Goal: Transaction & Acquisition: Download file/media

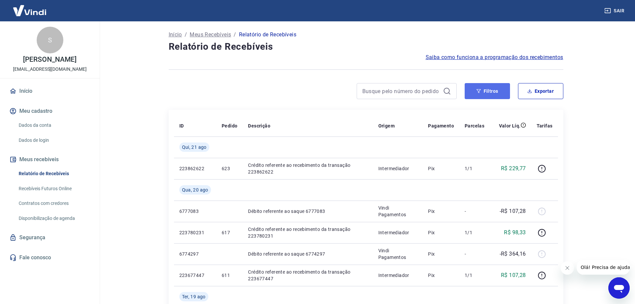
click at [488, 91] on button "Filtros" at bounding box center [487, 91] width 45 height 16
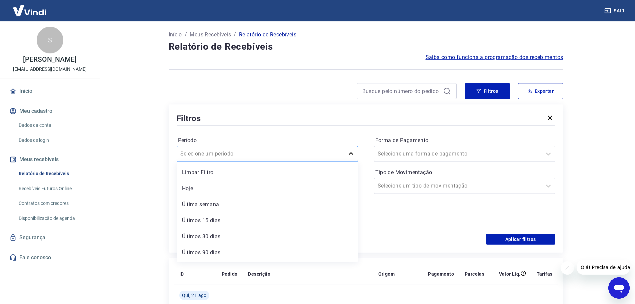
click at [352, 152] on icon at bounding box center [351, 154] width 8 height 8
click at [212, 235] on div "Últimos 30 dias" at bounding box center [267, 236] width 181 height 13
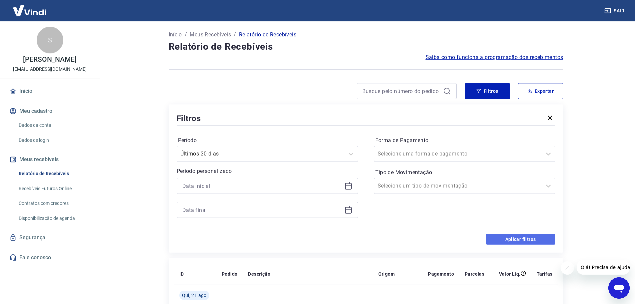
click at [518, 237] on button "Aplicar filtros" at bounding box center [520, 239] width 69 height 11
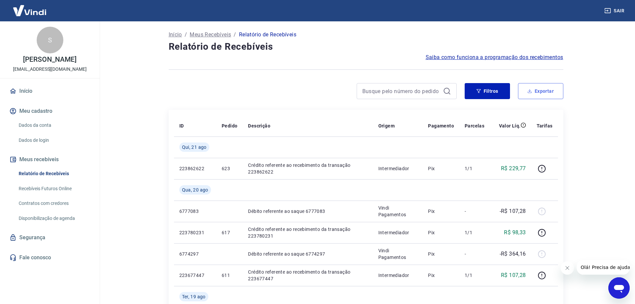
click at [541, 89] on button "Exportar" at bounding box center [540, 91] width 45 height 16
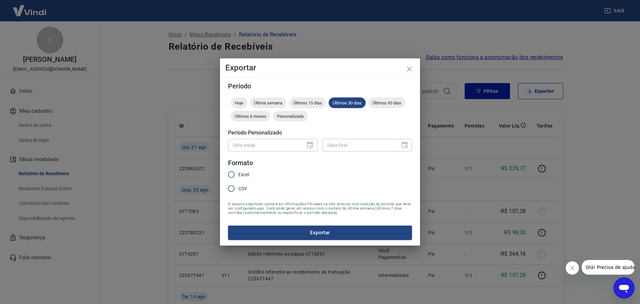
click at [232, 174] on input "Excel" at bounding box center [231, 174] width 14 height 14
radio input "true"
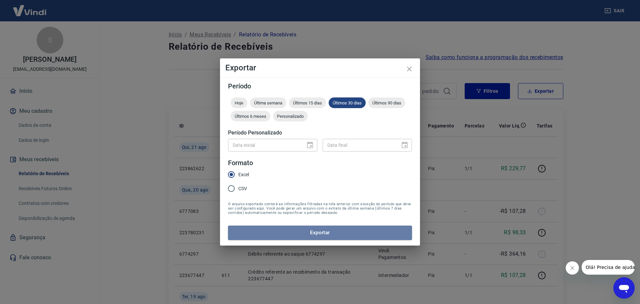
click at [317, 231] on button "Exportar" at bounding box center [320, 232] width 184 height 14
